Goal: Transaction & Acquisition: Purchase product/service

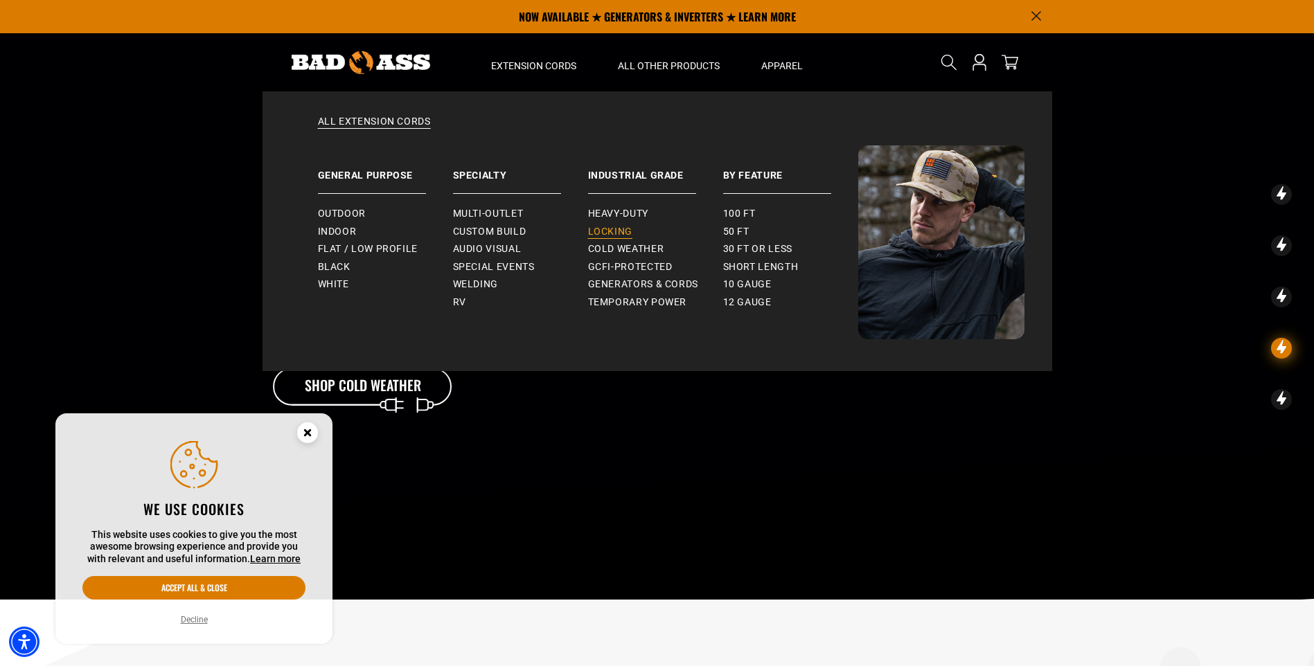
click at [614, 233] on span "Locking" at bounding box center [610, 232] width 44 height 12
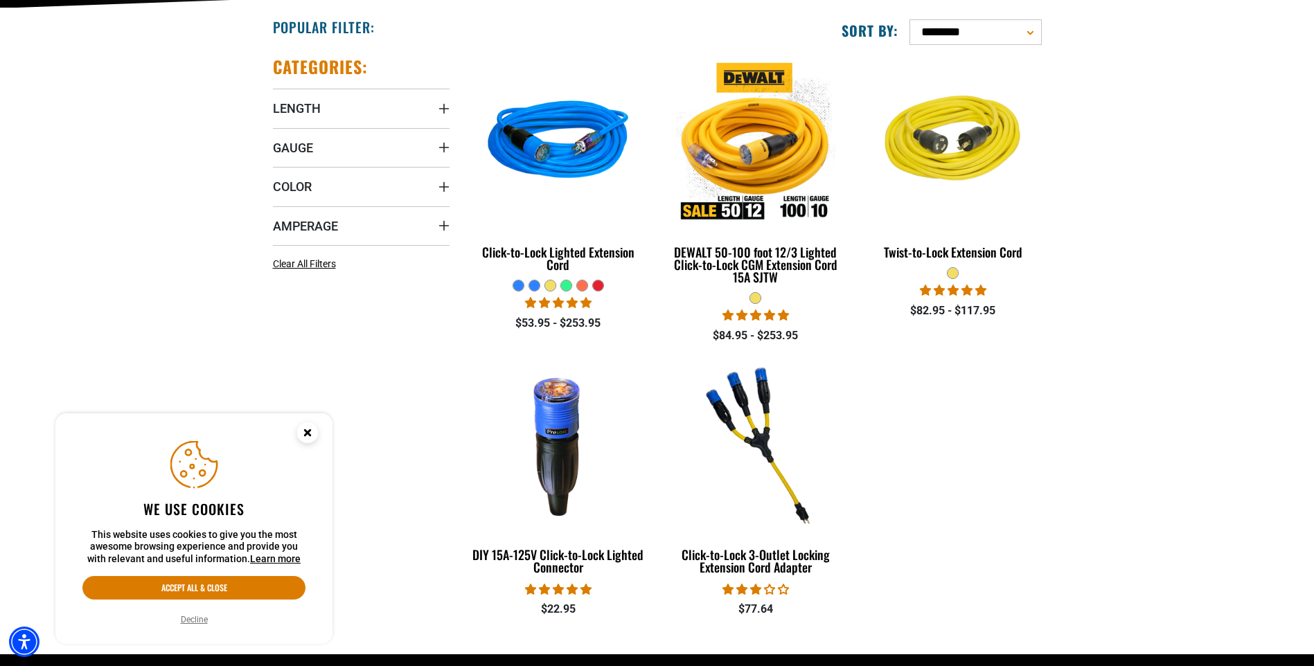
scroll to position [346, 0]
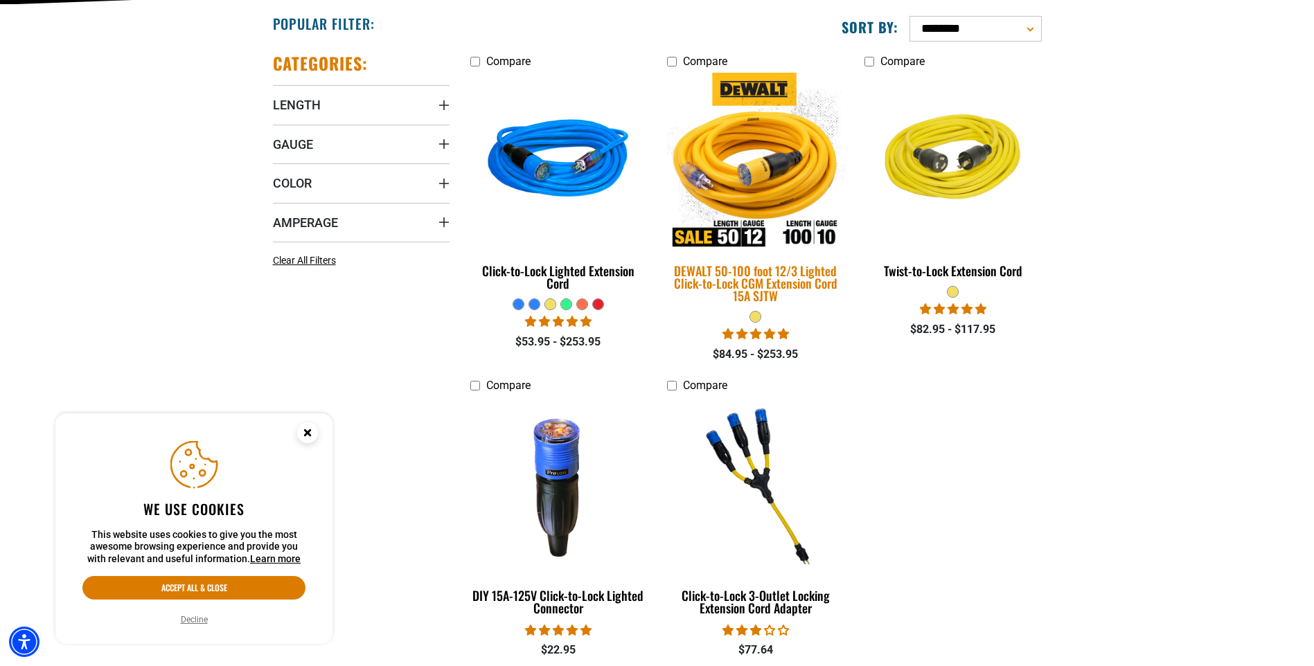
click at [799, 193] on img at bounding box center [756, 161] width 194 height 177
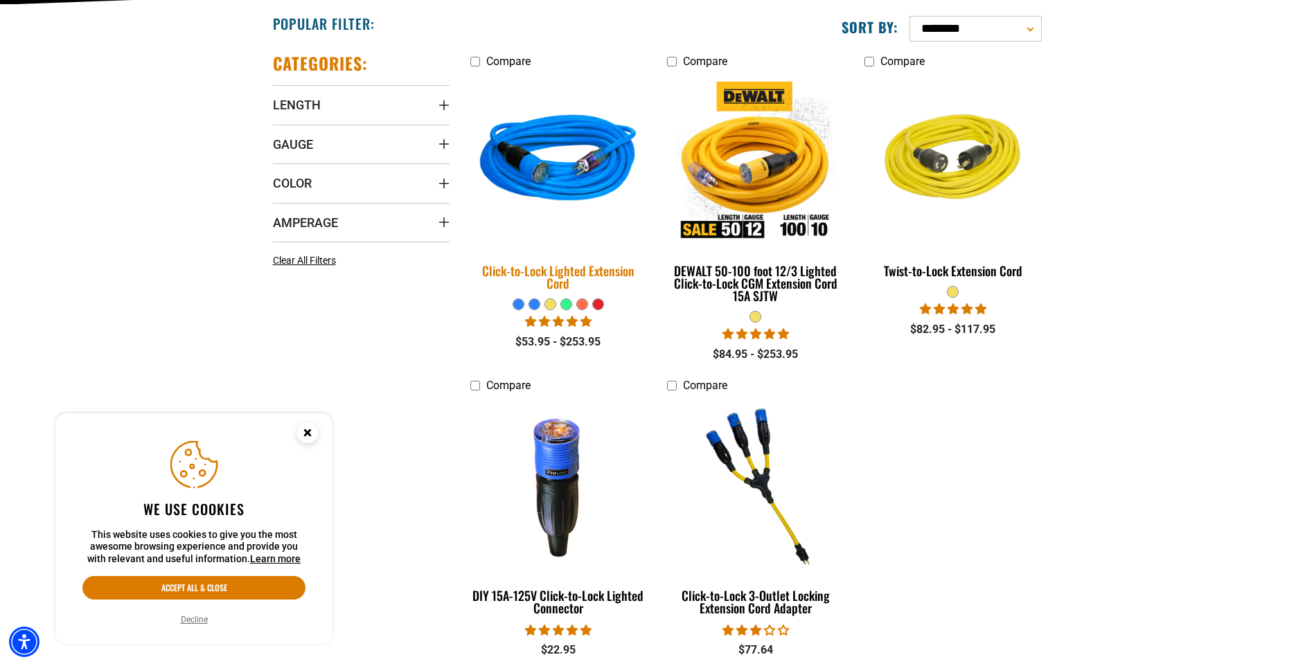
click at [574, 166] on img at bounding box center [558, 161] width 194 height 177
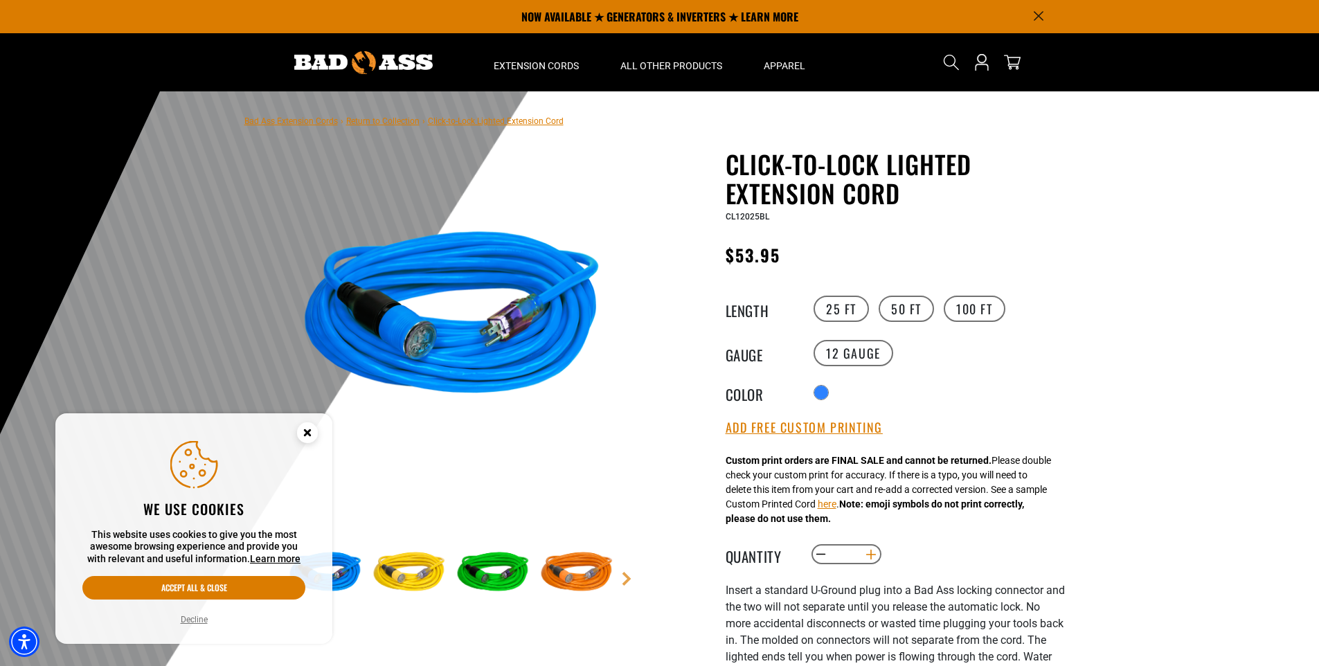
click at [871, 559] on button "Increase quantity for Click-to-Lock Lighted Extension Cord" at bounding box center [870, 555] width 21 height 24
type input "*"
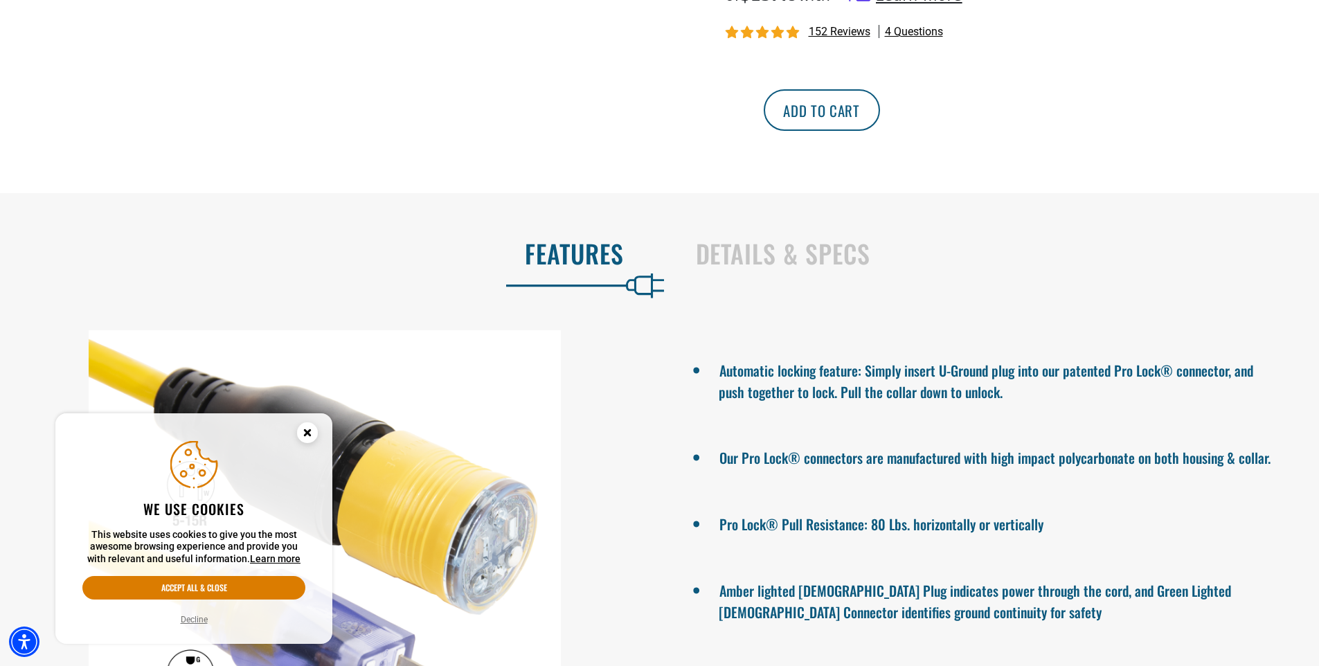
scroll to position [831, 0]
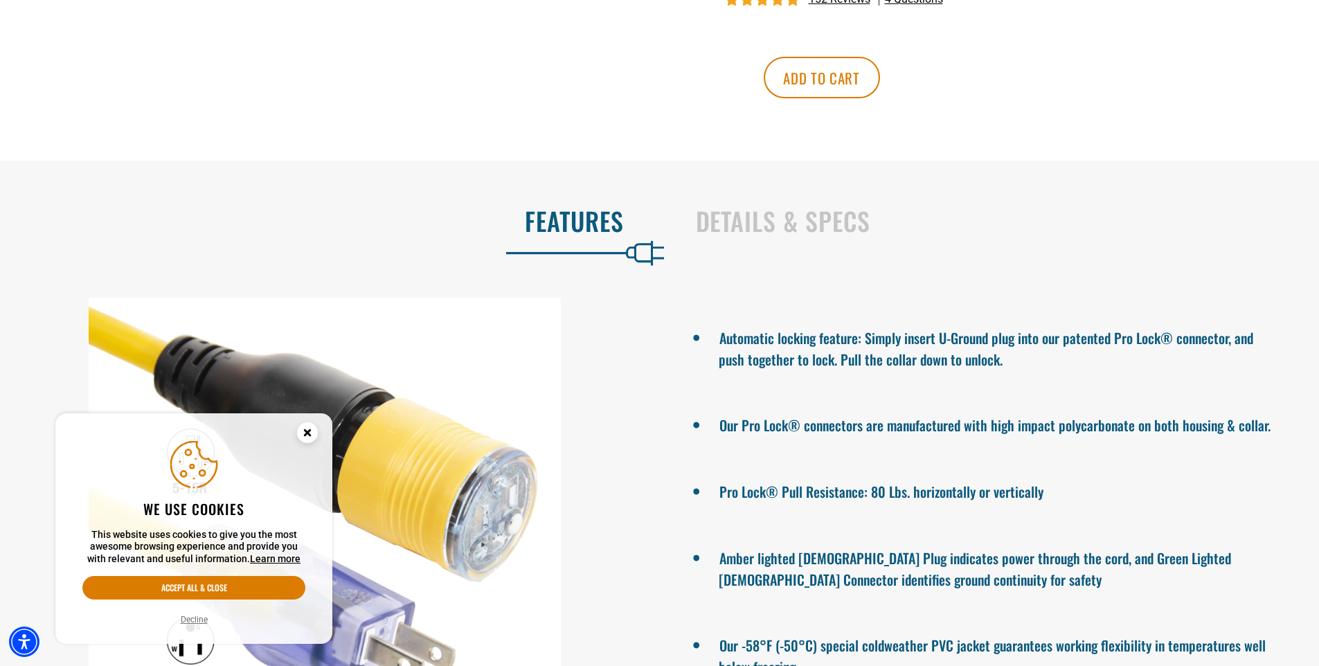
click at [305, 435] on icon "Close this option" at bounding box center [307, 432] width 5 height 5
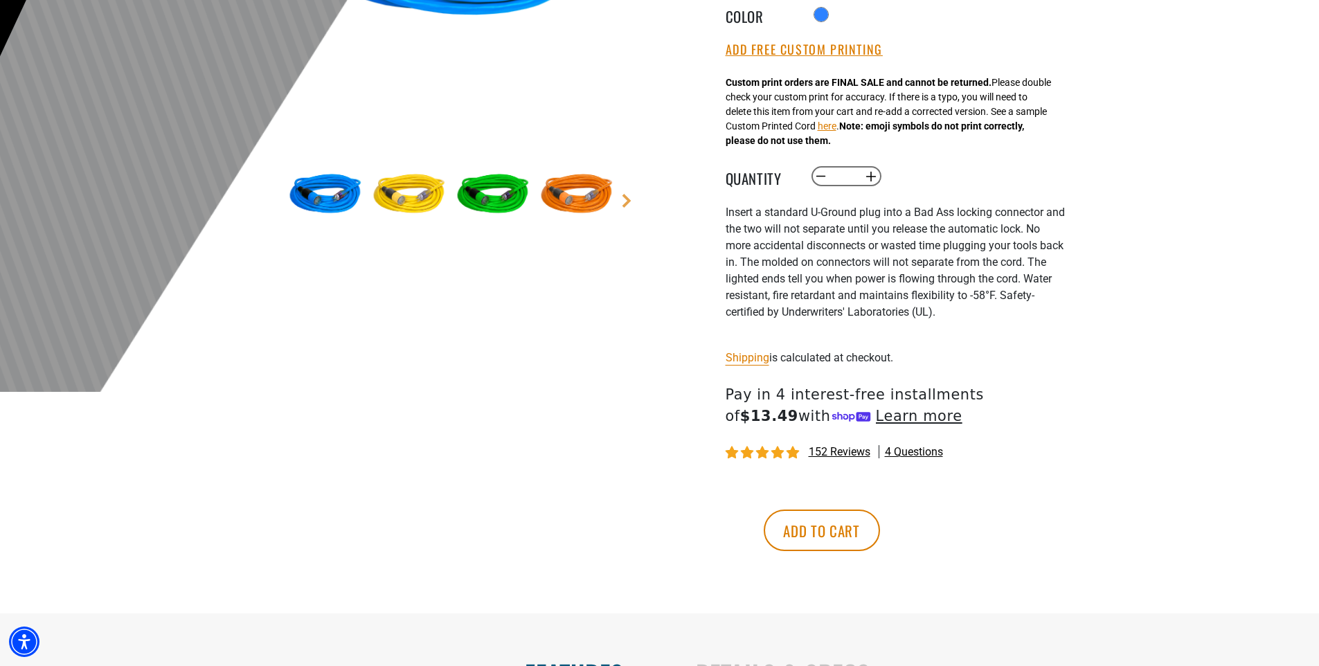
scroll to position [472, 0]
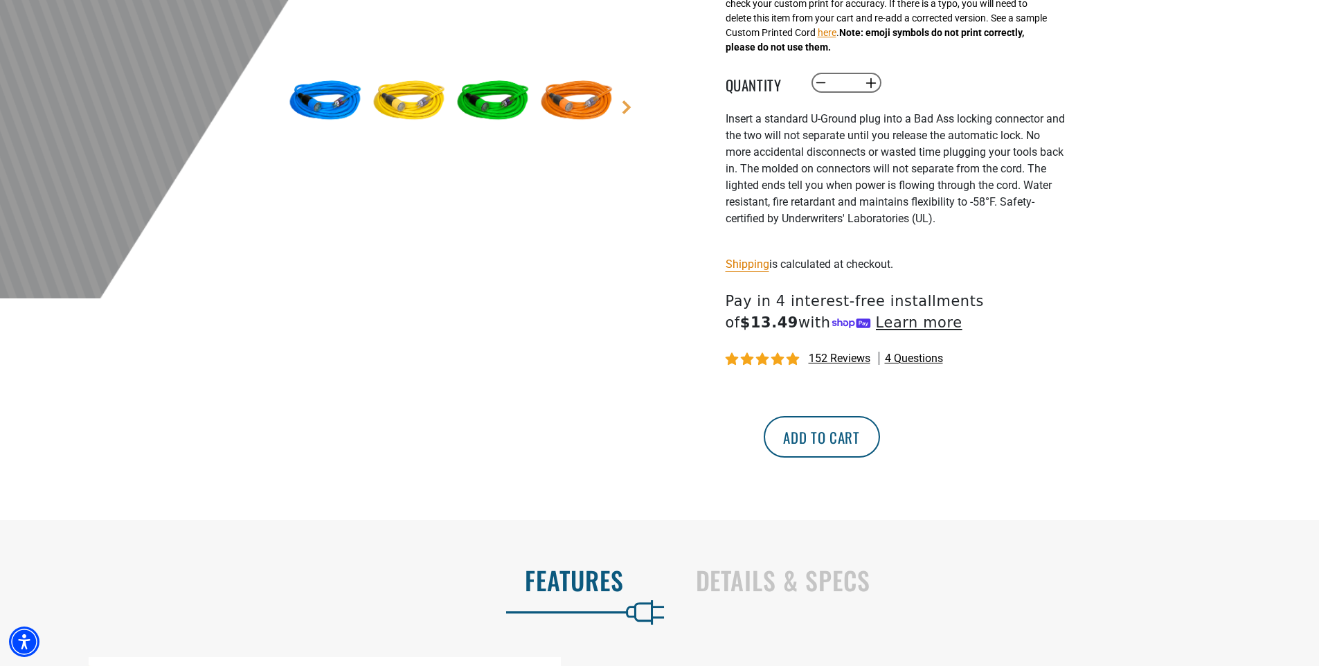
click at [880, 444] on button "Add to cart" at bounding box center [822, 437] width 116 height 42
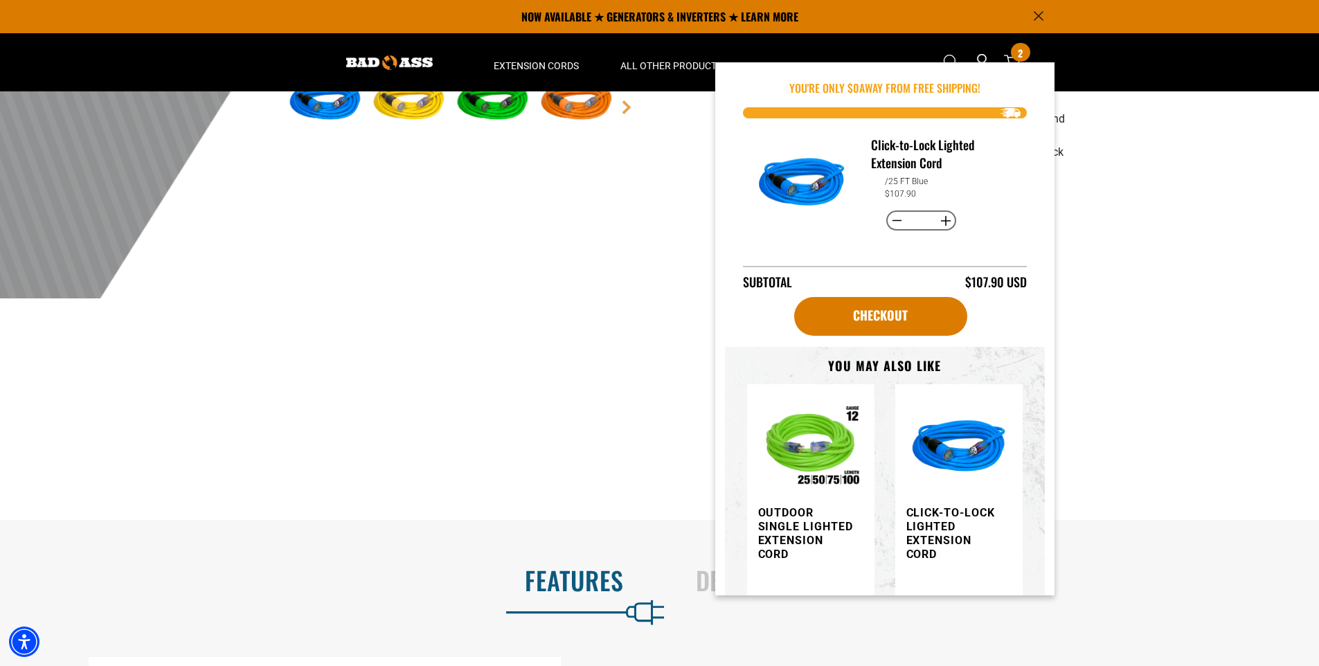
click at [0, 0] on div "CLOSE" at bounding box center [0, 0] width 0 height 0
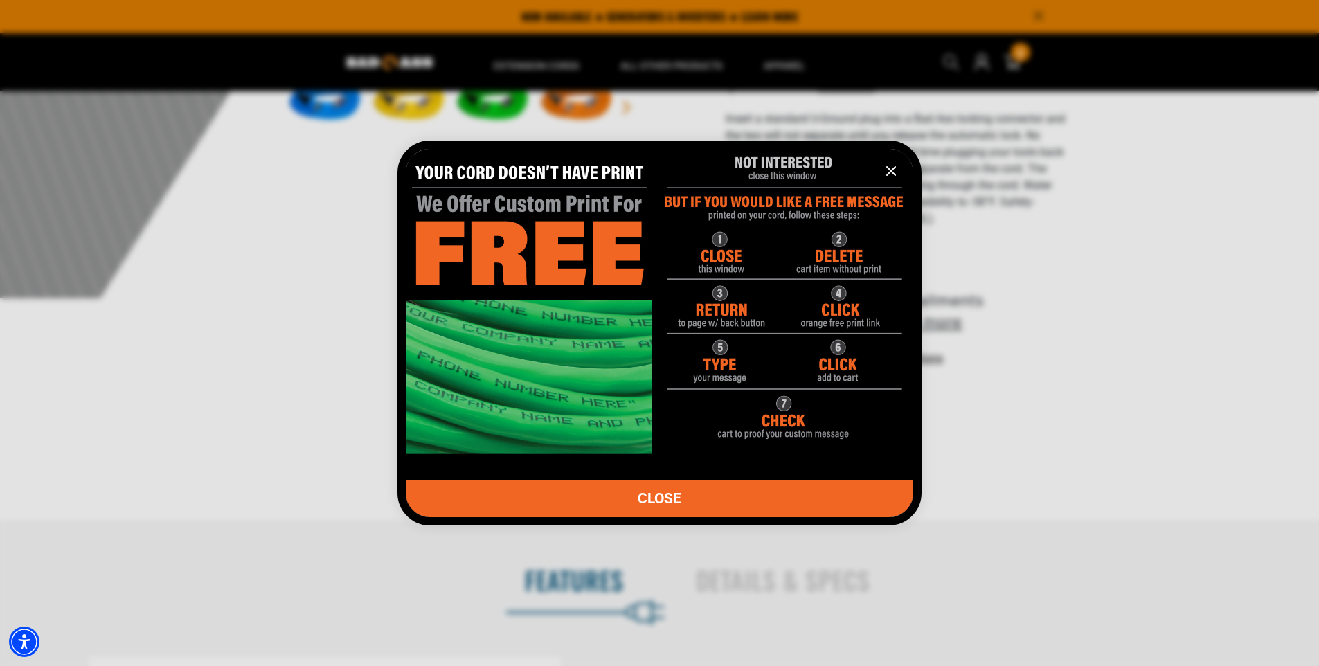
click at [679, 503] on span "CLOSE" at bounding box center [660, 499] width 44 height 15
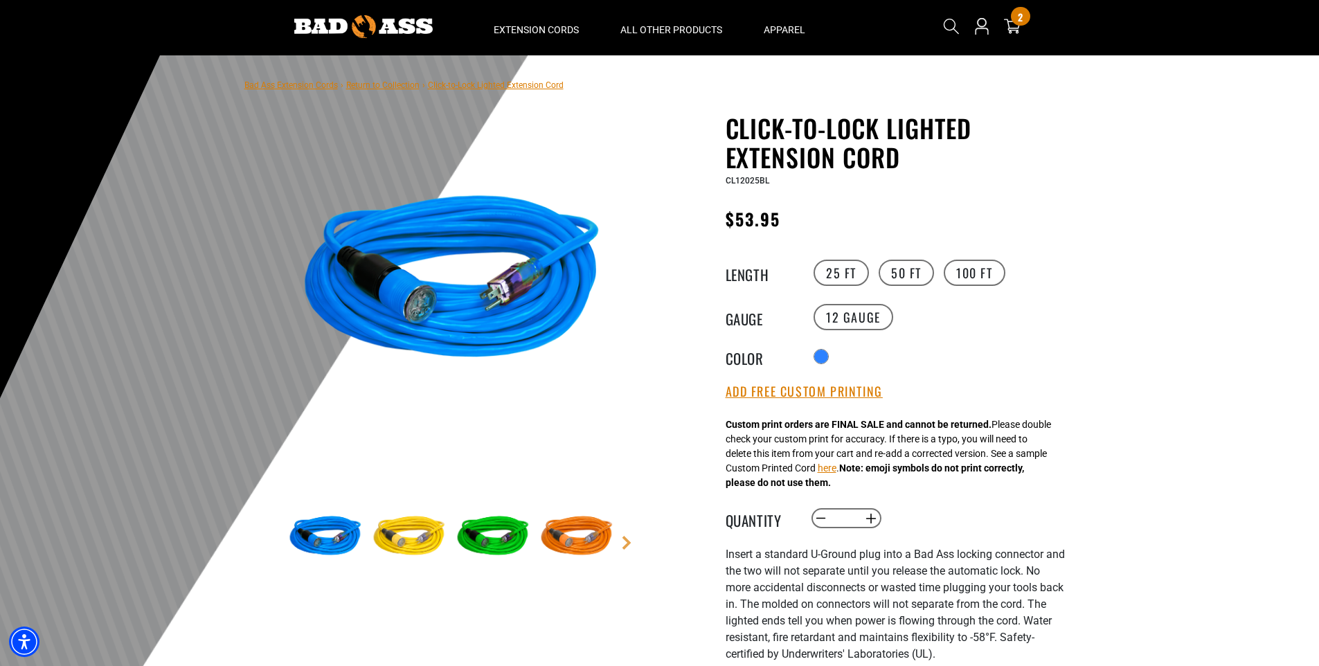
scroll to position [0, 0]
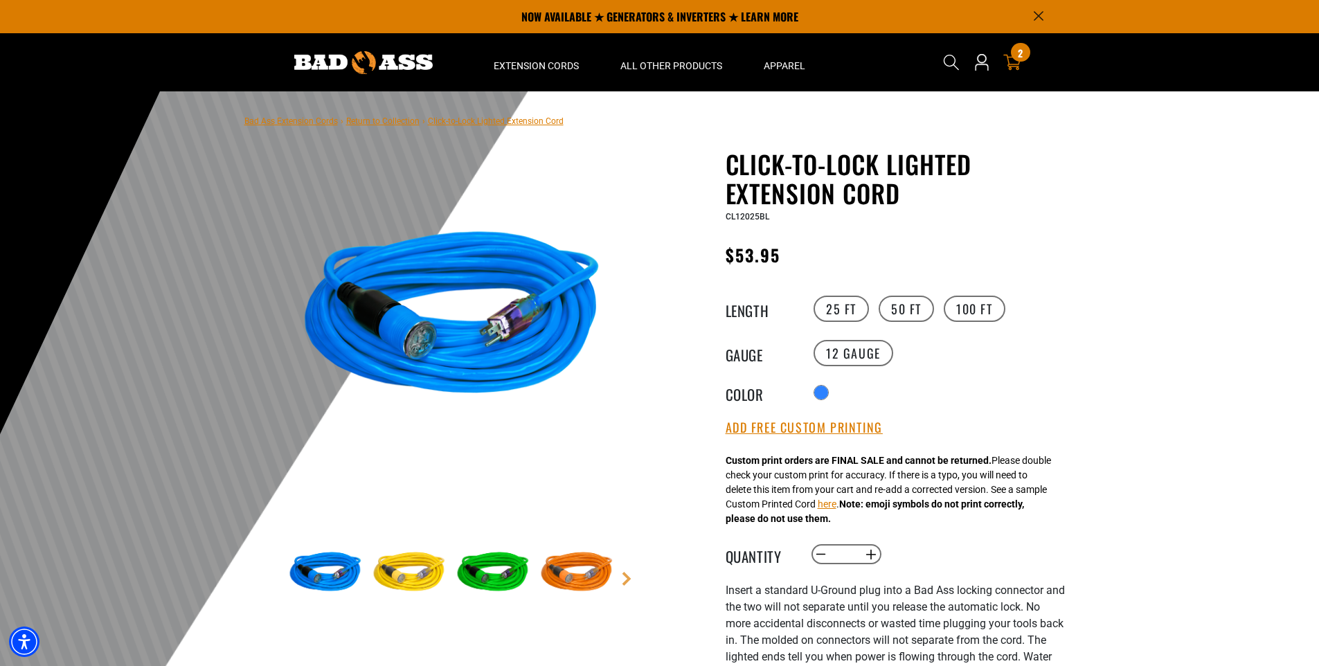
click at [1009, 62] on icon "cart" at bounding box center [1013, 63] width 18 height 16
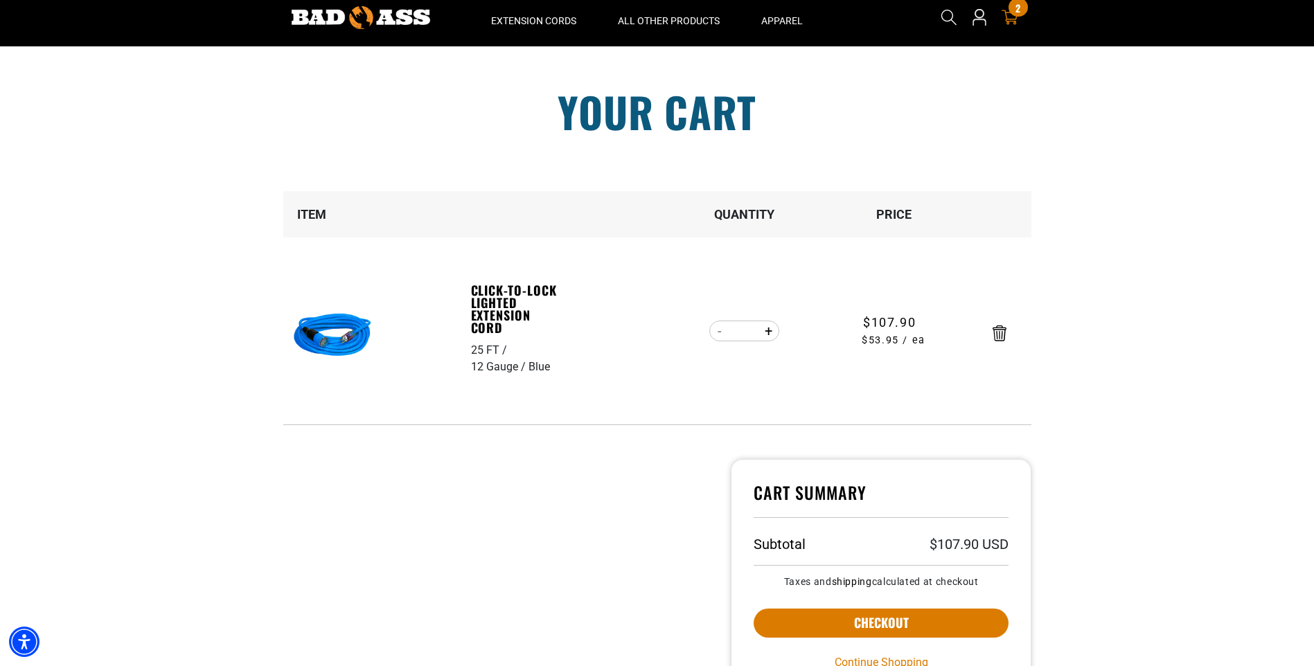
scroll to position [139, 0]
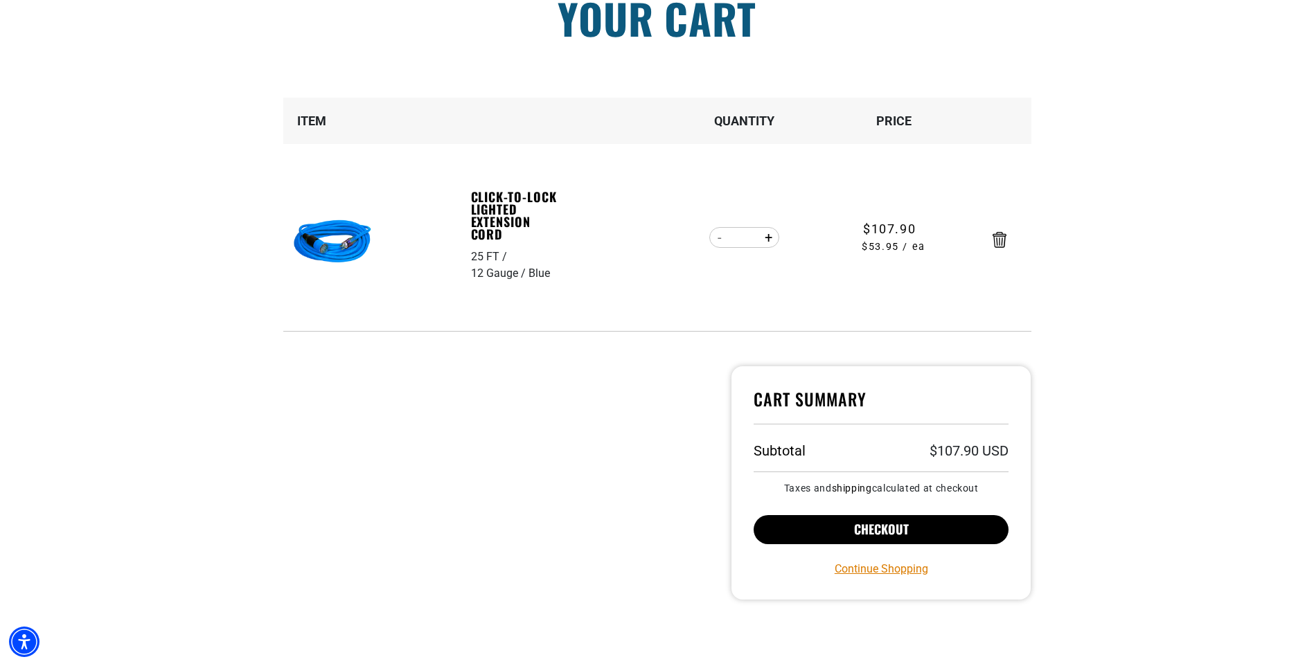
click at [846, 526] on button "Checkout" at bounding box center [882, 529] width 256 height 29
